Goal: Find specific page/section: Find specific page/section

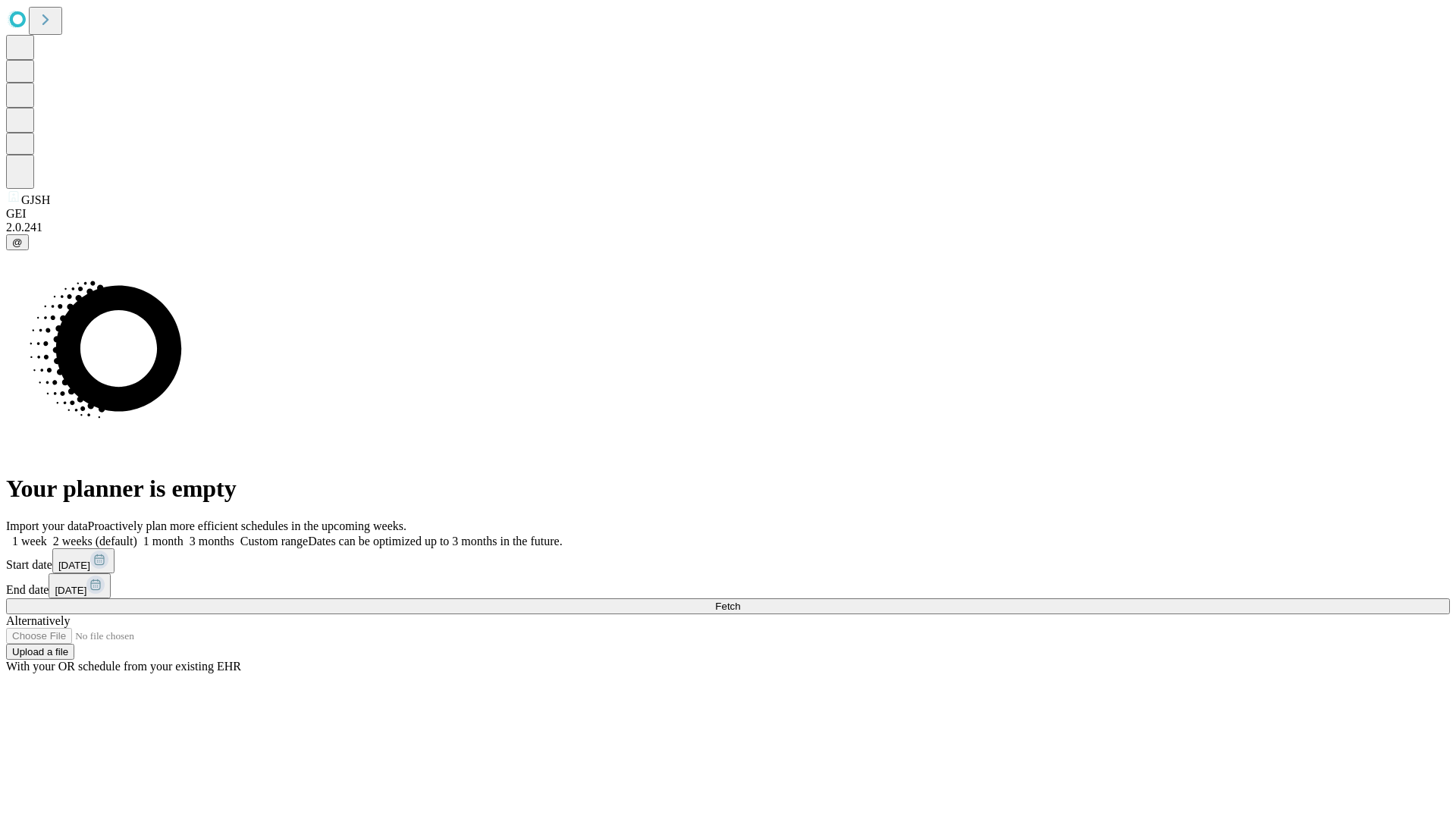
click at [741, 601] on span "Fetch" at bounding box center [728, 606] width 25 height 11
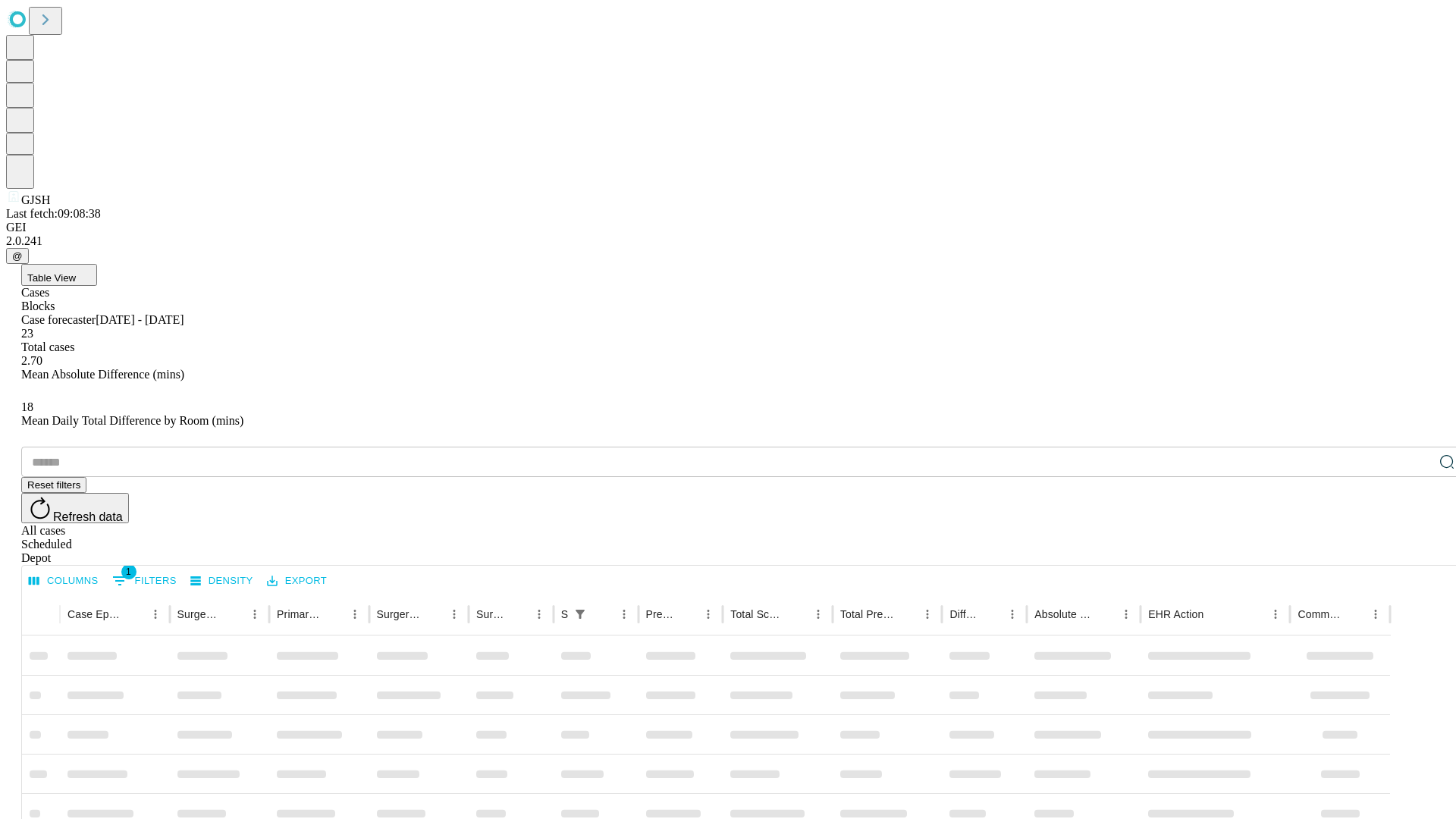
click at [1417, 552] on div "Depot" at bounding box center [743, 558] width 1444 height 13
